Goal: Find specific page/section: Find specific page/section

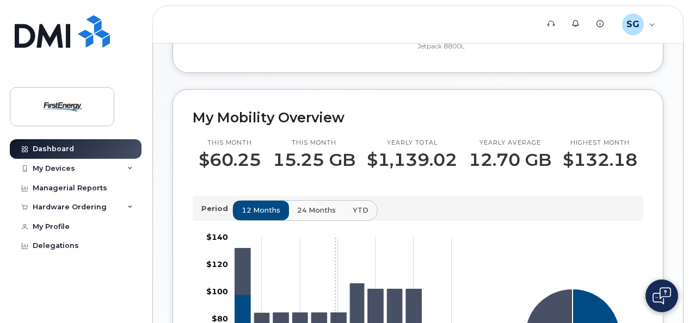
scroll to position [324, 0]
click at [53, 169] on div "My Devices" at bounding box center [54, 168] width 42 height 9
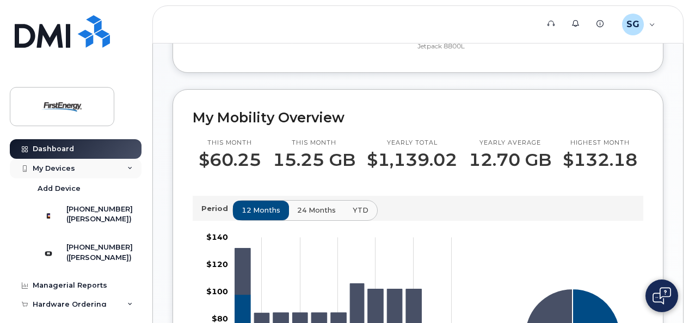
click at [53, 169] on div "My Devices" at bounding box center [54, 168] width 42 height 9
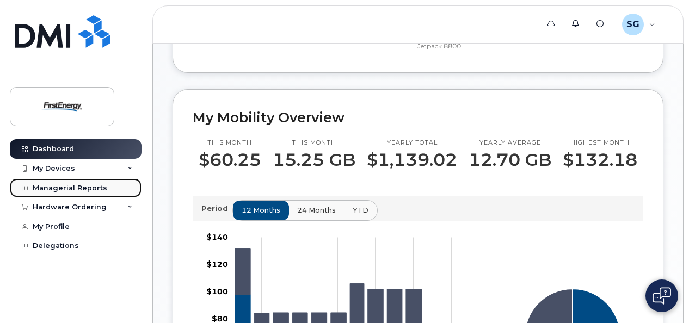
click at [53, 186] on div "Managerial Reports" at bounding box center [70, 188] width 75 height 9
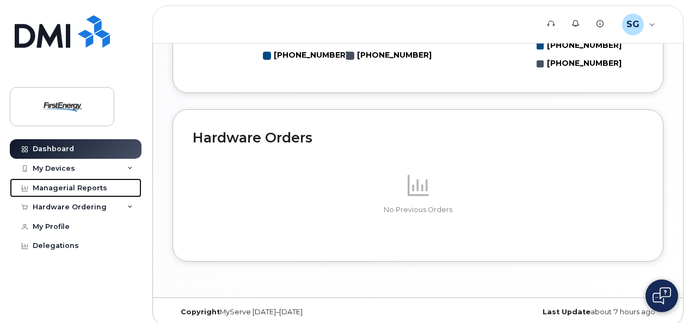
scroll to position [726, 0]
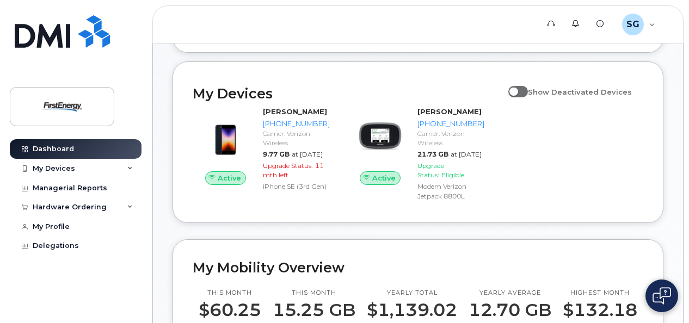
scroll to position [172, 0]
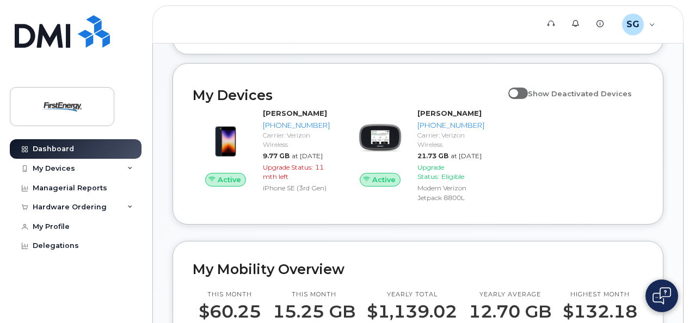
click at [528, 95] on span at bounding box center [518, 93] width 20 height 11
click at [517, 92] on input "Show Deactivated Devices" at bounding box center [512, 87] width 9 height 9
click at [528, 95] on span at bounding box center [518, 93] width 20 height 11
click at [517, 92] on input "Show Deactivated Devices" at bounding box center [512, 87] width 9 height 9
checkbox input "false"
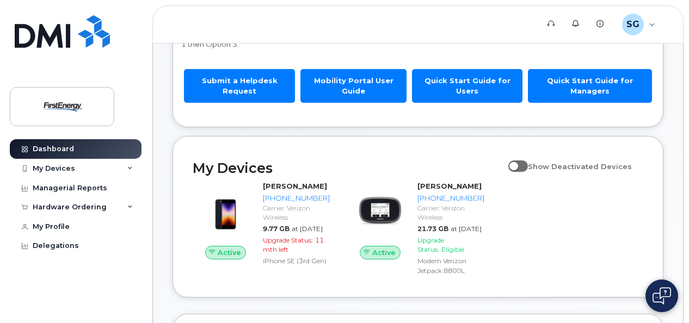
scroll to position [0, 0]
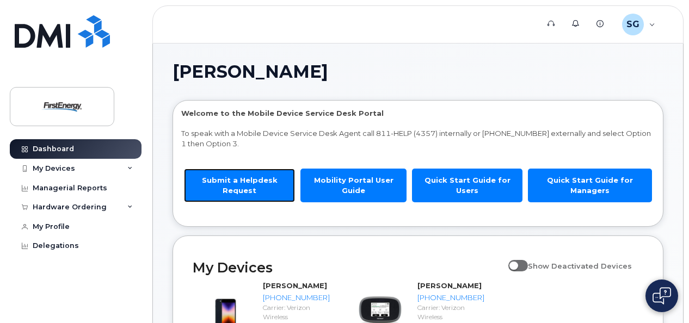
click at [234, 180] on link "Submit a Helpdesk Request" at bounding box center [239, 185] width 111 height 33
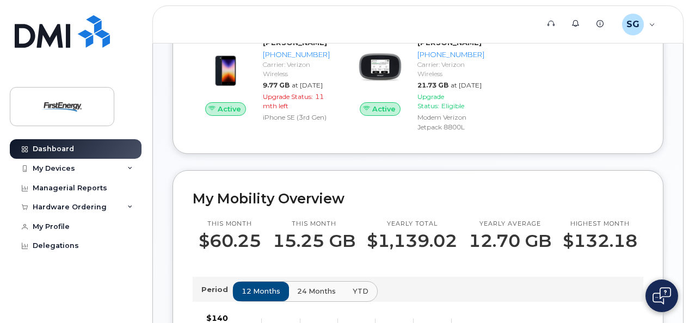
scroll to position [244, 0]
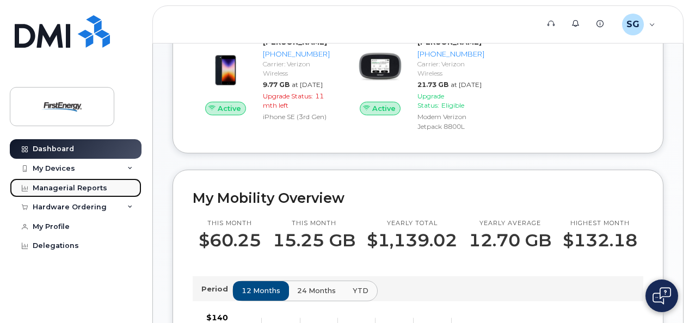
click at [95, 188] on div "Managerial Reports" at bounding box center [70, 188] width 75 height 9
